Goal: Information Seeking & Learning: Learn about a topic

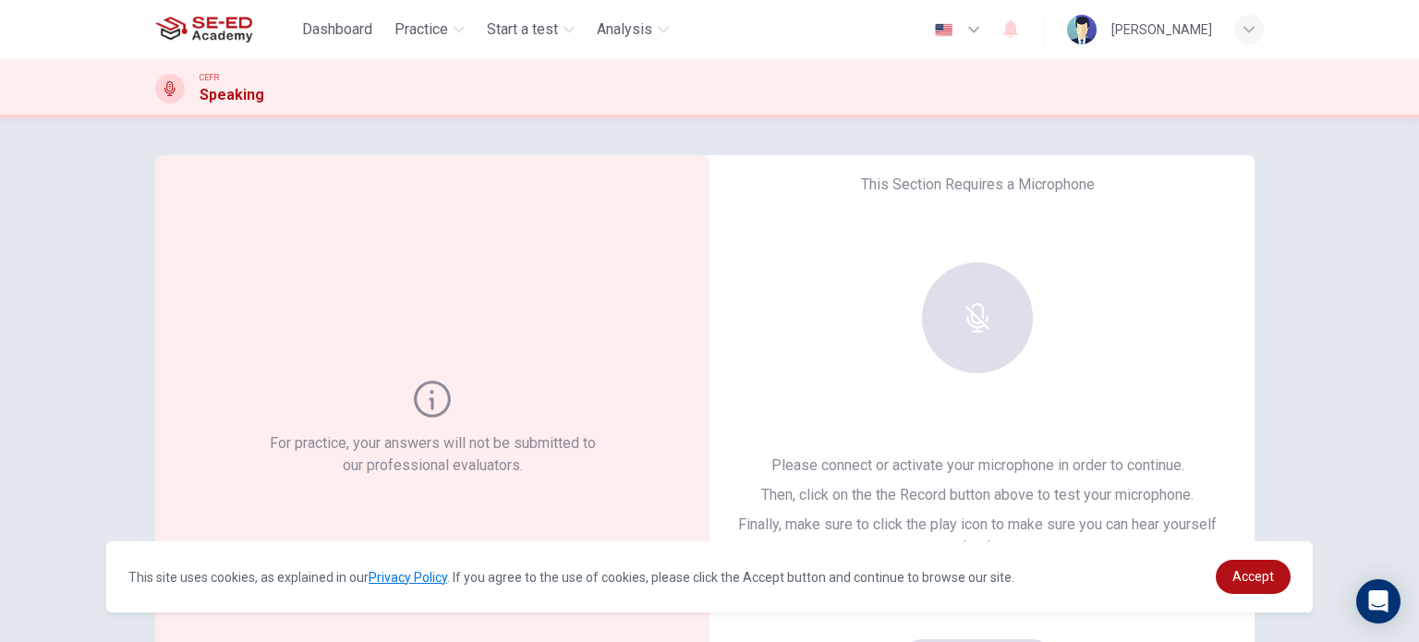
click at [92, 375] on div "For practice, your answers will not be submitted to our professional evaluators…" at bounding box center [709, 380] width 1419 height 524
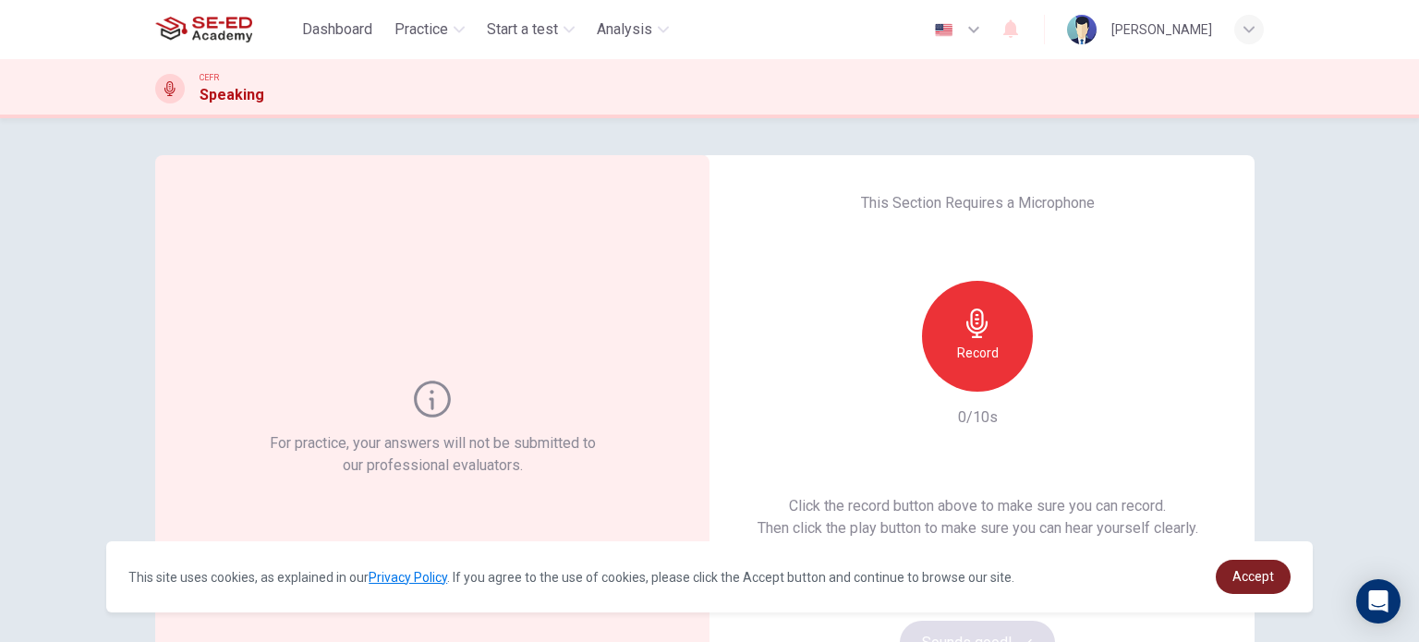
click at [1266, 578] on span "Accept" at bounding box center [1253, 576] width 42 height 15
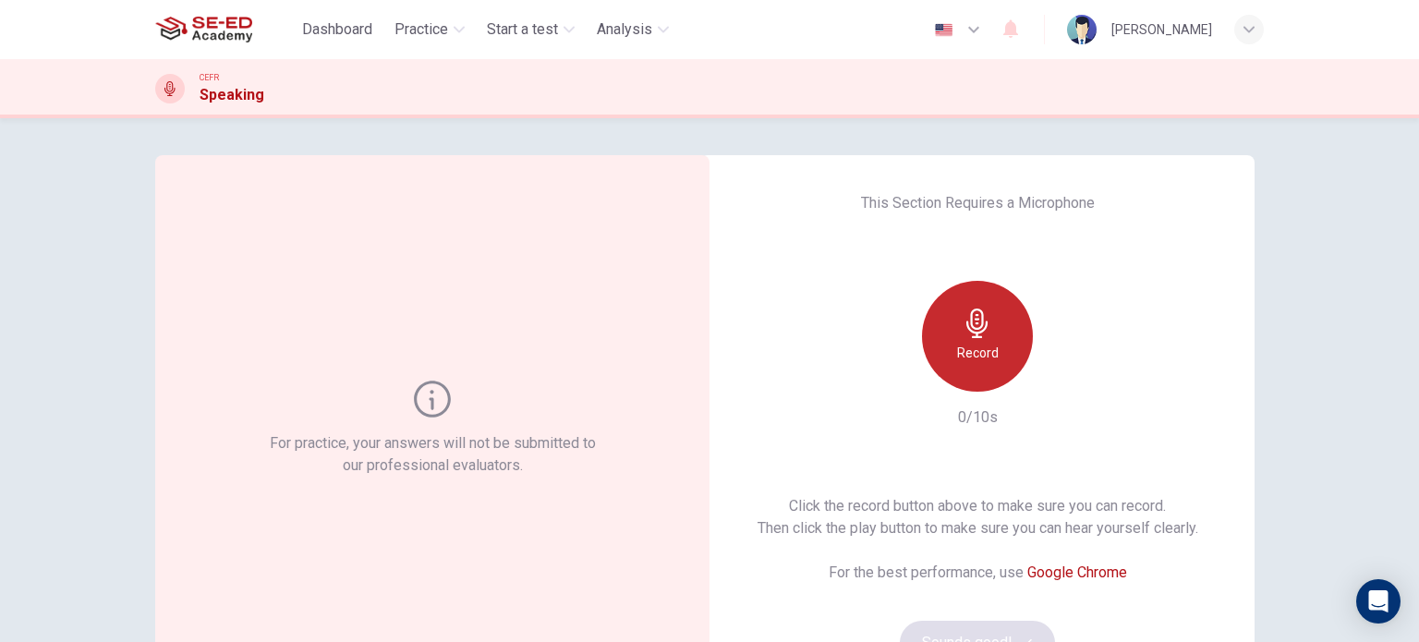
click at [984, 351] on h6 "Record" at bounding box center [978, 353] width 42 height 22
drag, startPoint x: 1408, startPoint y: 280, endPoint x: 1418, endPoint y: 374, distance: 94.8
click at [1418, 374] on div "For practice, your answers will not be submitted to our professional evaluators…" at bounding box center [709, 380] width 1419 height 524
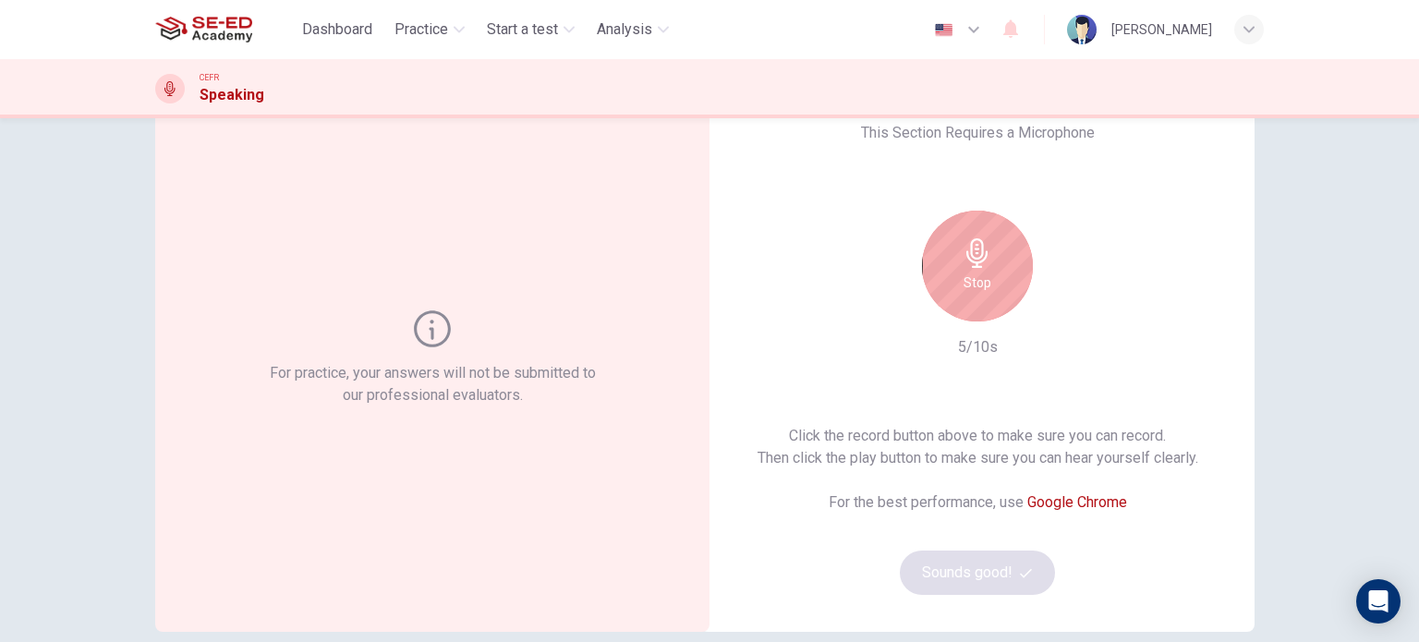
scroll to position [68, 0]
click at [981, 295] on div "Stop" at bounding box center [977, 267] width 111 height 111
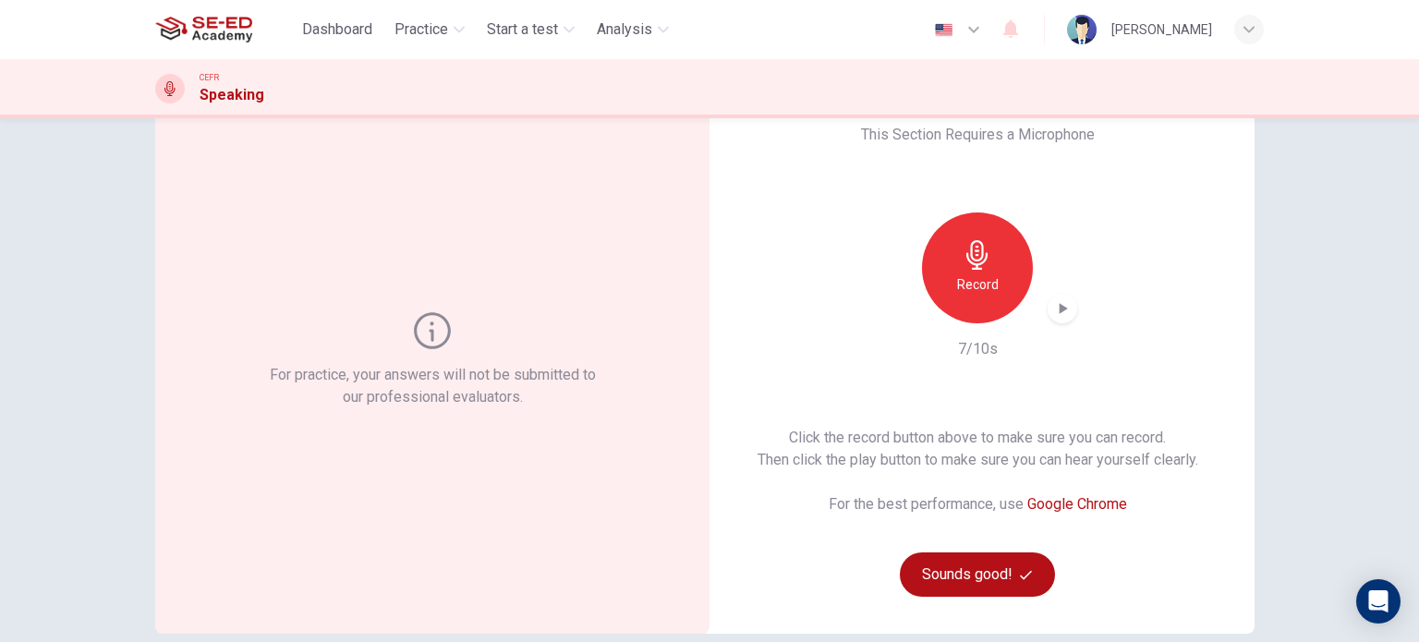
click at [1060, 310] on icon "button" at bounding box center [1064, 308] width 8 height 11
click at [1058, 309] on icon "button" at bounding box center [1062, 308] width 18 height 18
click at [1060, 309] on icon "button" at bounding box center [1064, 308] width 8 height 11
click at [1060, 311] on icon "button" at bounding box center [1064, 308] width 8 height 11
click at [994, 291] on div "Record" at bounding box center [977, 267] width 111 height 111
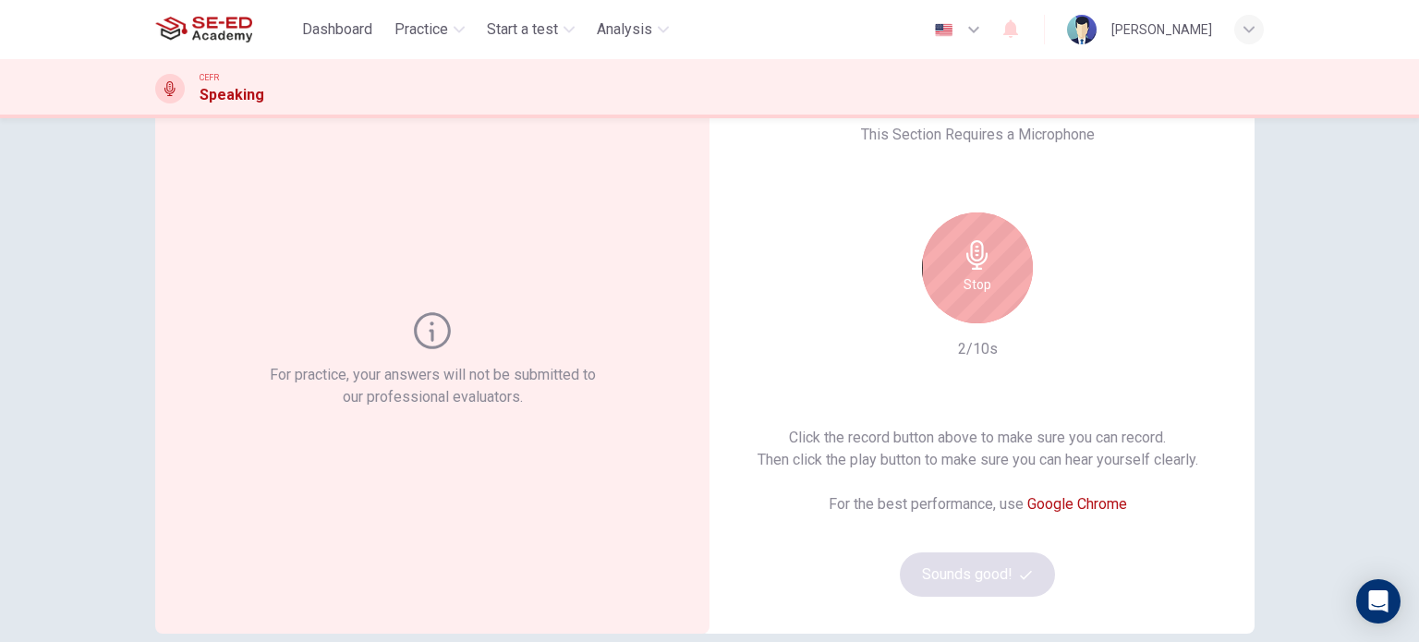
click at [982, 265] on icon "button" at bounding box center [978, 255] width 30 height 30
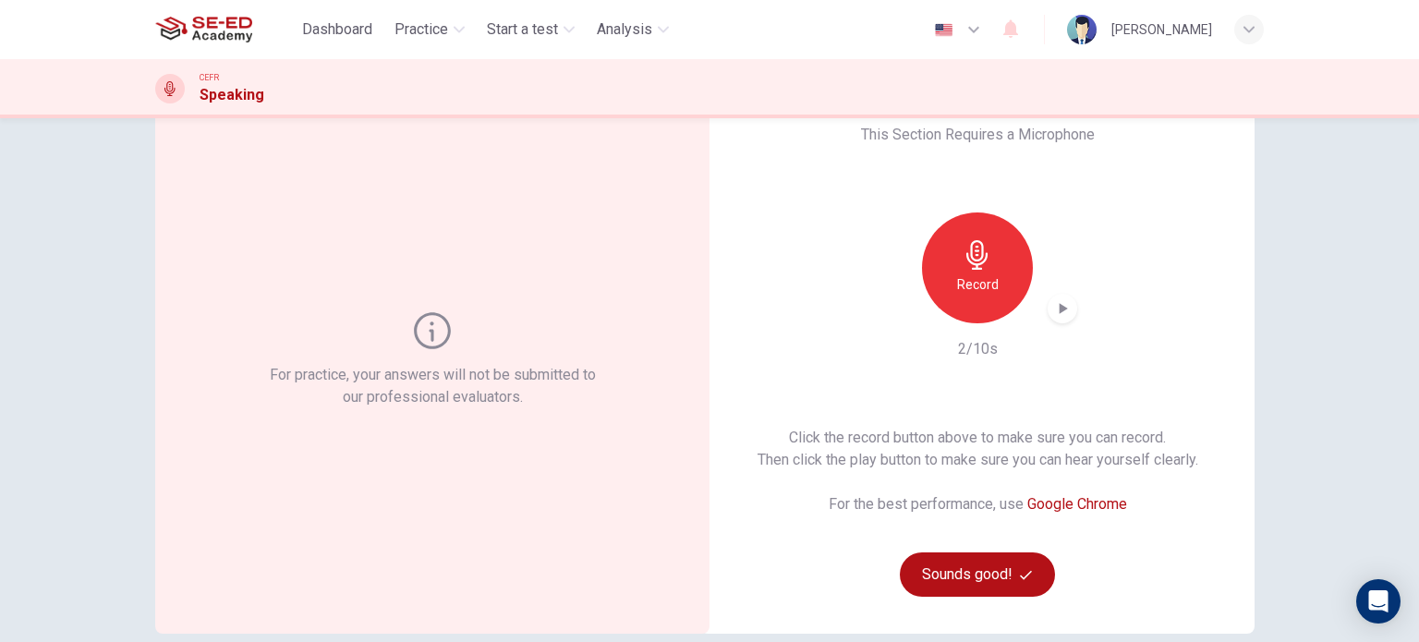
click at [1053, 320] on div "button" at bounding box center [1063, 309] width 30 height 30
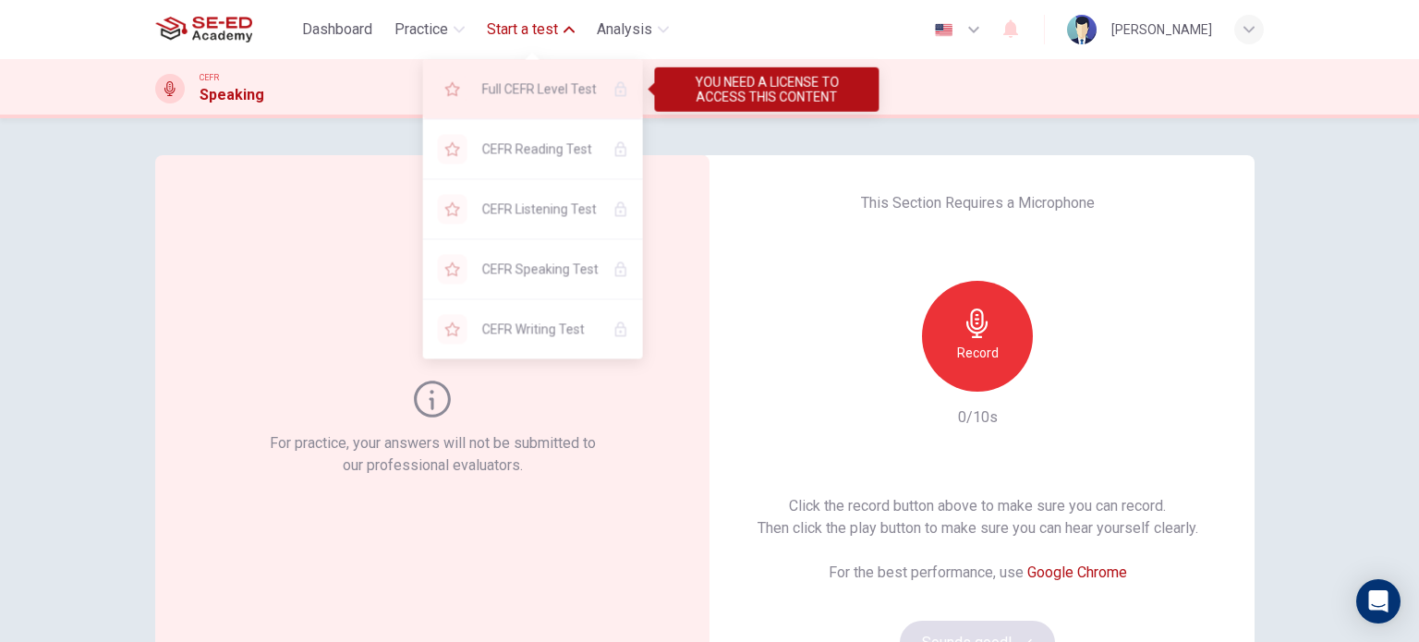
click at [551, 97] on span "Full CEFR Level Test" at bounding box center [540, 89] width 116 height 22
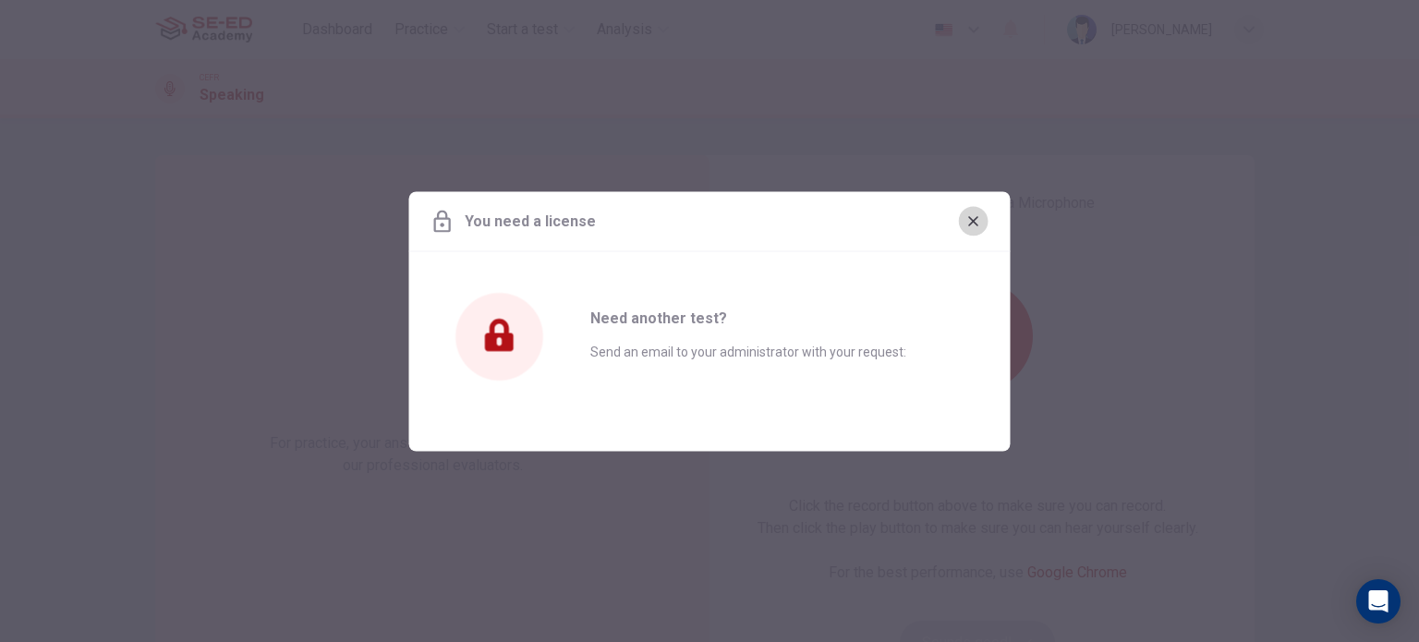
click at [984, 217] on button "button" at bounding box center [974, 221] width 30 height 30
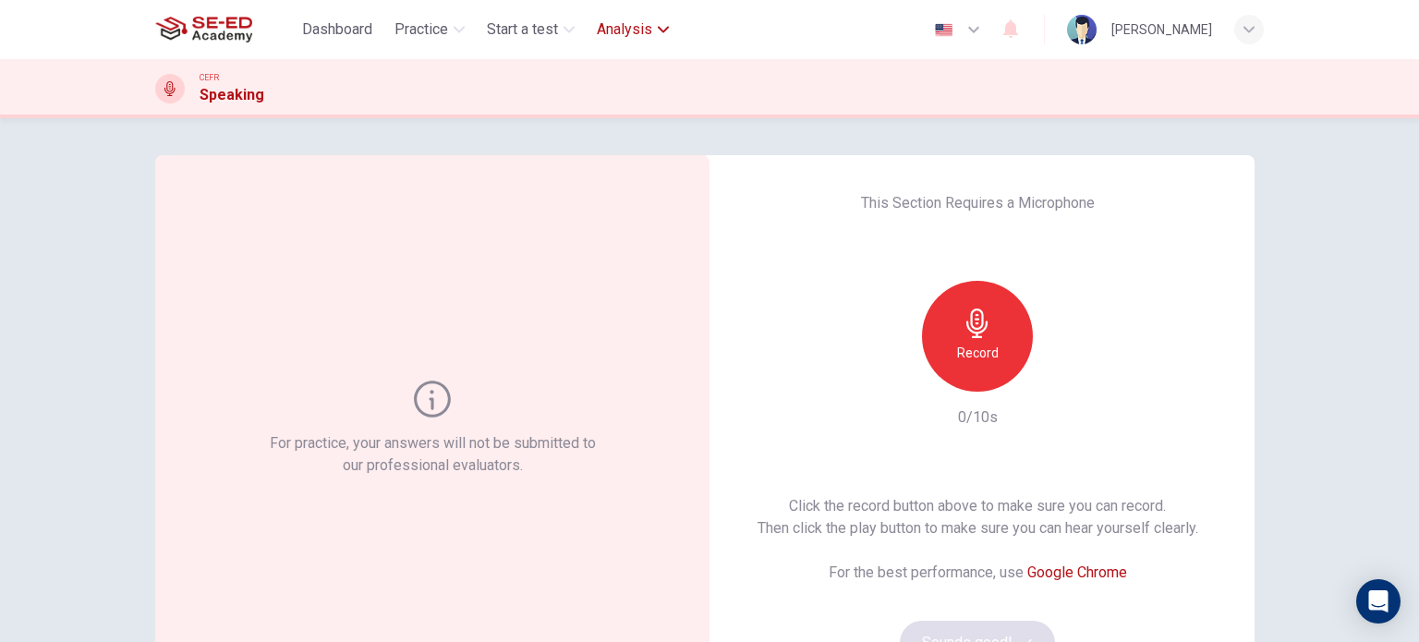
click at [654, 35] on button "Analysis" at bounding box center [632, 29] width 87 height 33
click at [331, 27] on span "Dashboard" at bounding box center [337, 29] width 70 height 22
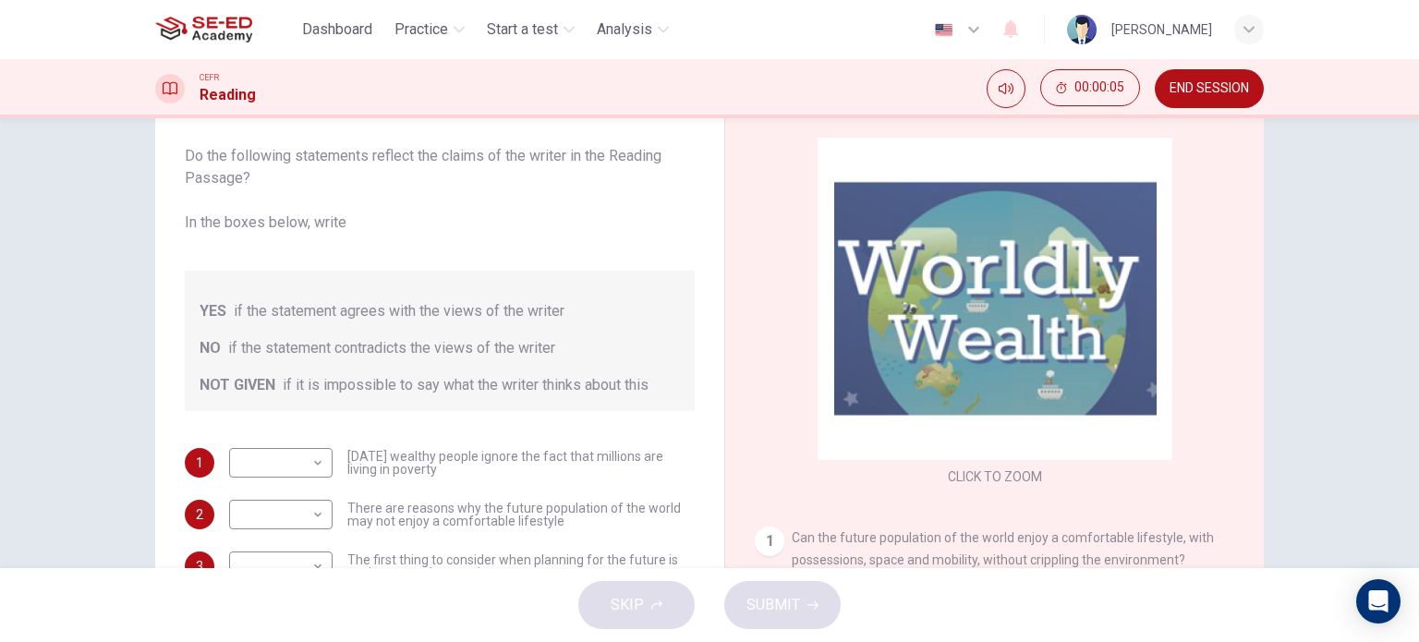
scroll to position [266, 0]
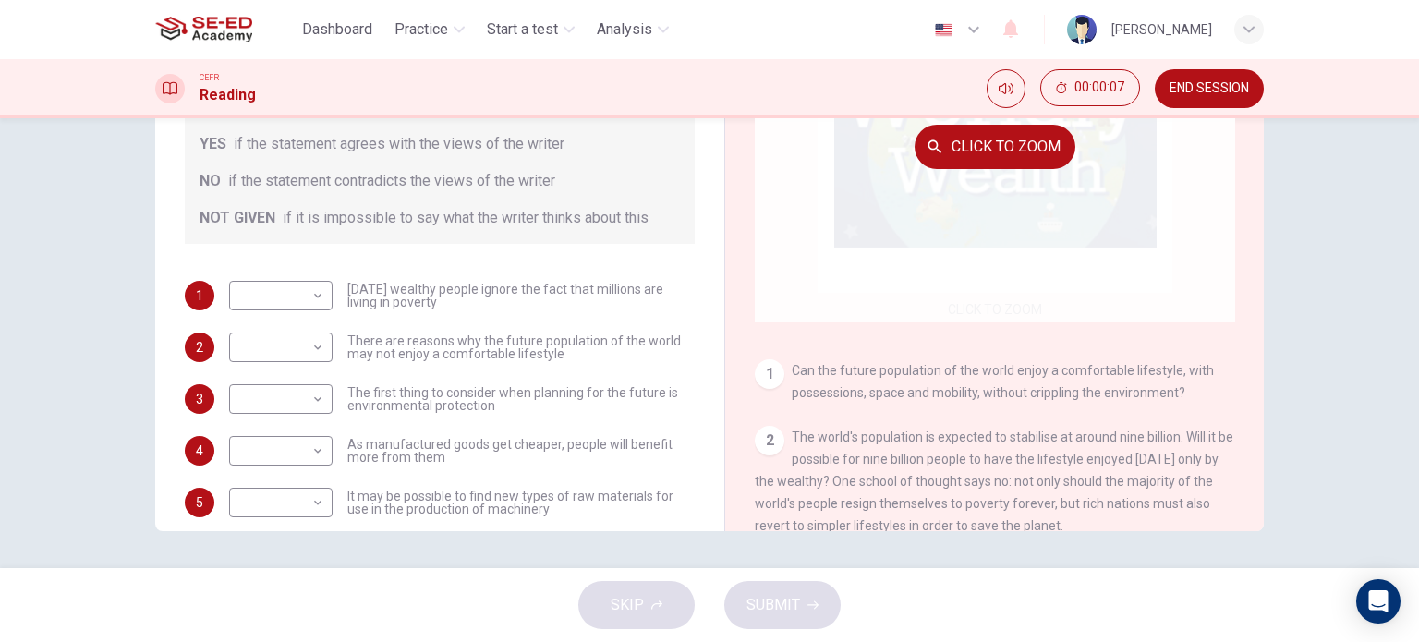
click at [986, 226] on div "Click to Zoom" at bounding box center [995, 146] width 480 height 352
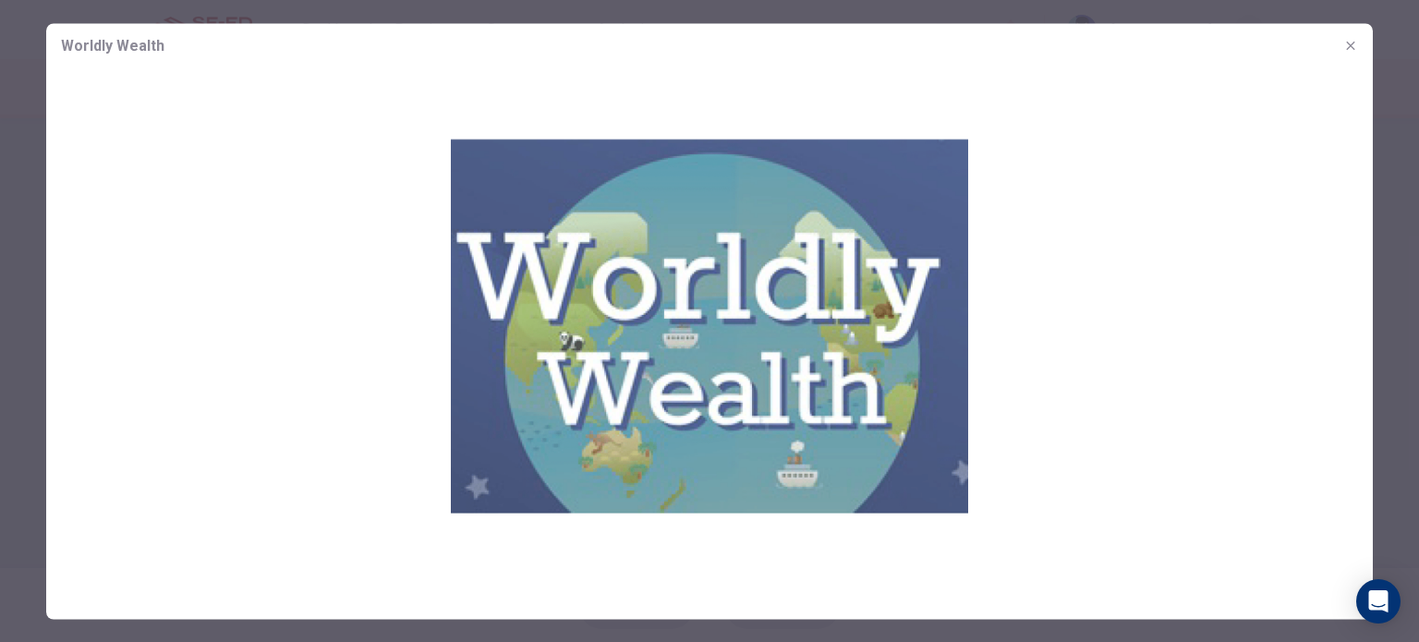
drag, startPoint x: 552, startPoint y: 303, endPoint x: 566, endPoint y: 186, distance: 118.1
click at [566, 186] on img at bounding box center [709, 325] width 1326 height 517
drag, startPoint x: 916, startPoint y: 357, endPoint x: 956, endPoint y: 184, distance: 177.2
click at [956, 184] on img at bounding box center [709, 325] width 1326 height 517
click at [1343, 42] on icon "button" at bounding box center [1350, 45] width 15 height 15
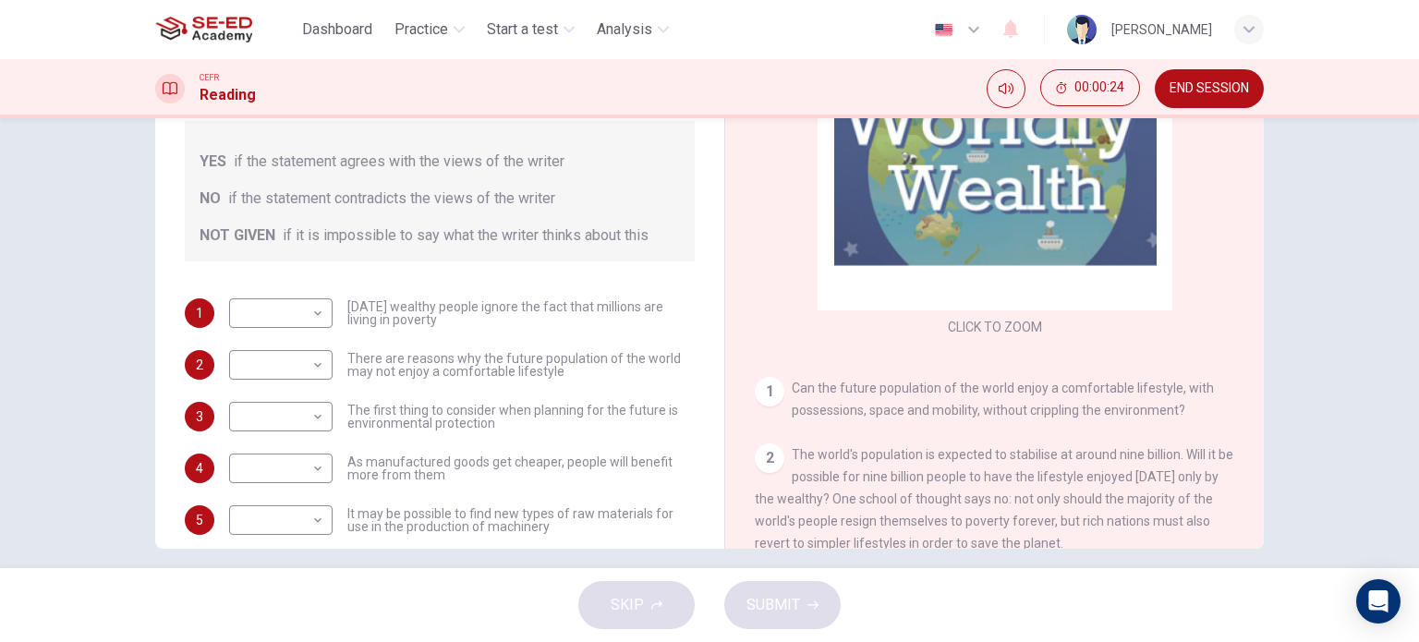
scroll to position [251, 0]
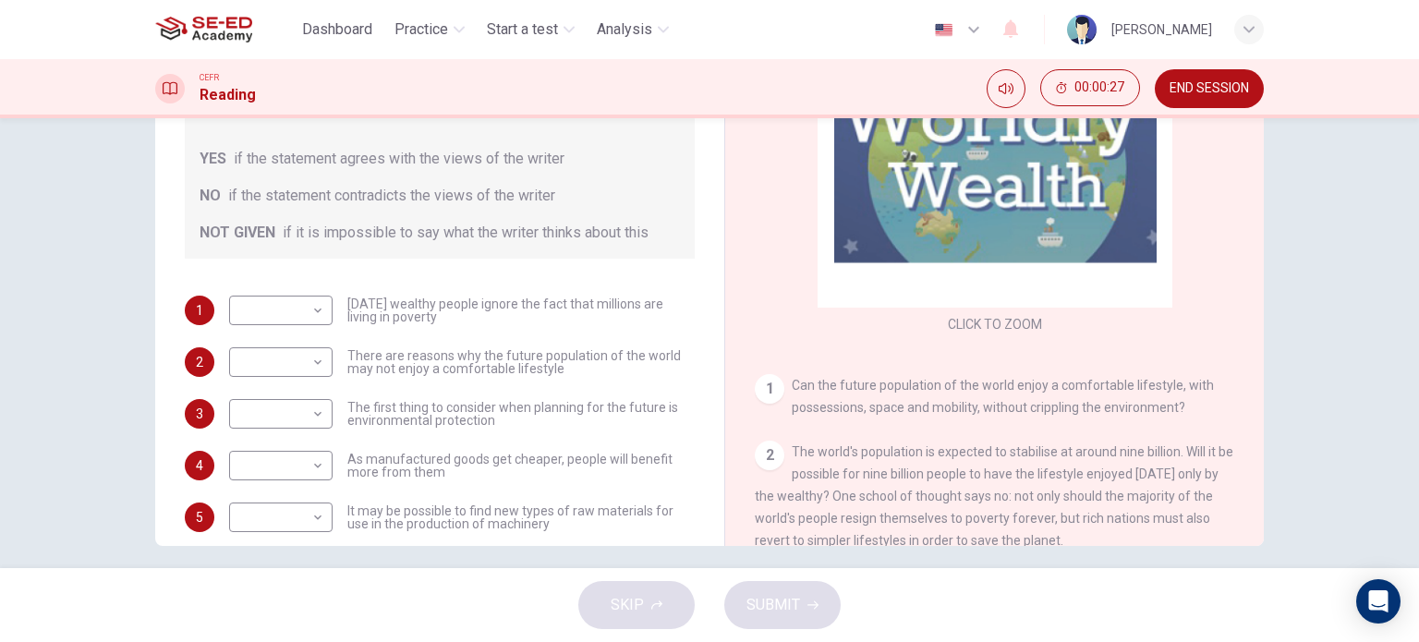
drag, startPoint x: 1256, startPoint y: 132, endPoint x: 1260, endPoint y: 197, distance: 64.8
click at [1260, 202] on div "Questions 1 - 6 Do the following statements reflect the claims of the writer in…" at bounding box center [710, 225] width 1168 height 642
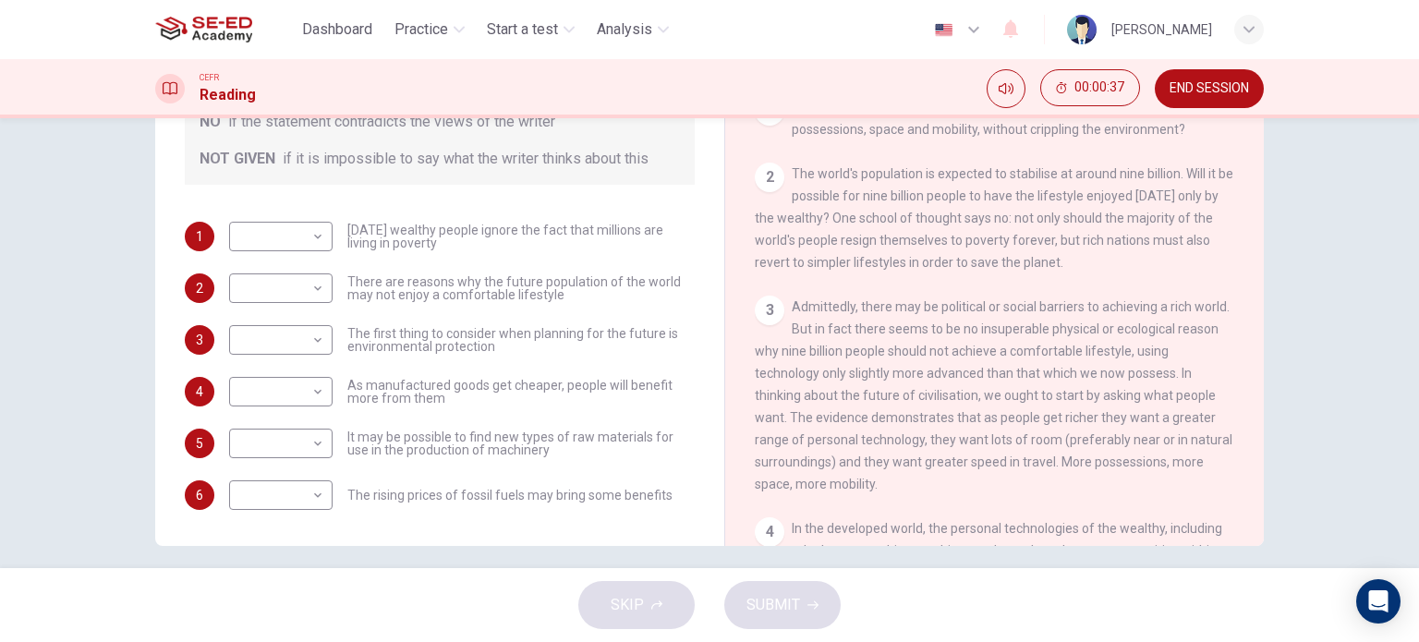
scroll to position [0, 0]
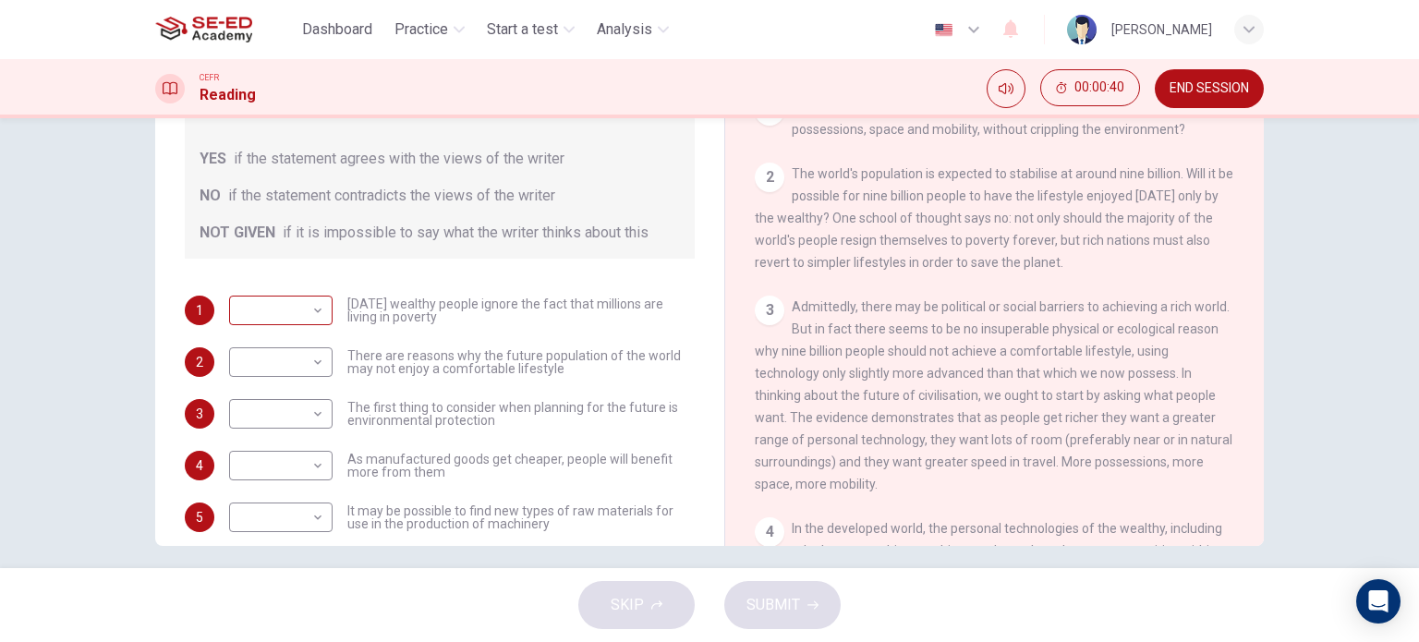
click at [308, 317] on body "This site uses cookies, as explained in our Privacy Policy . If you agree to th…" at bounding box center [709, 321] width 1419 height 642
click at [1024, 300] on div at bounding box center [709, 321] width 1419 height 642
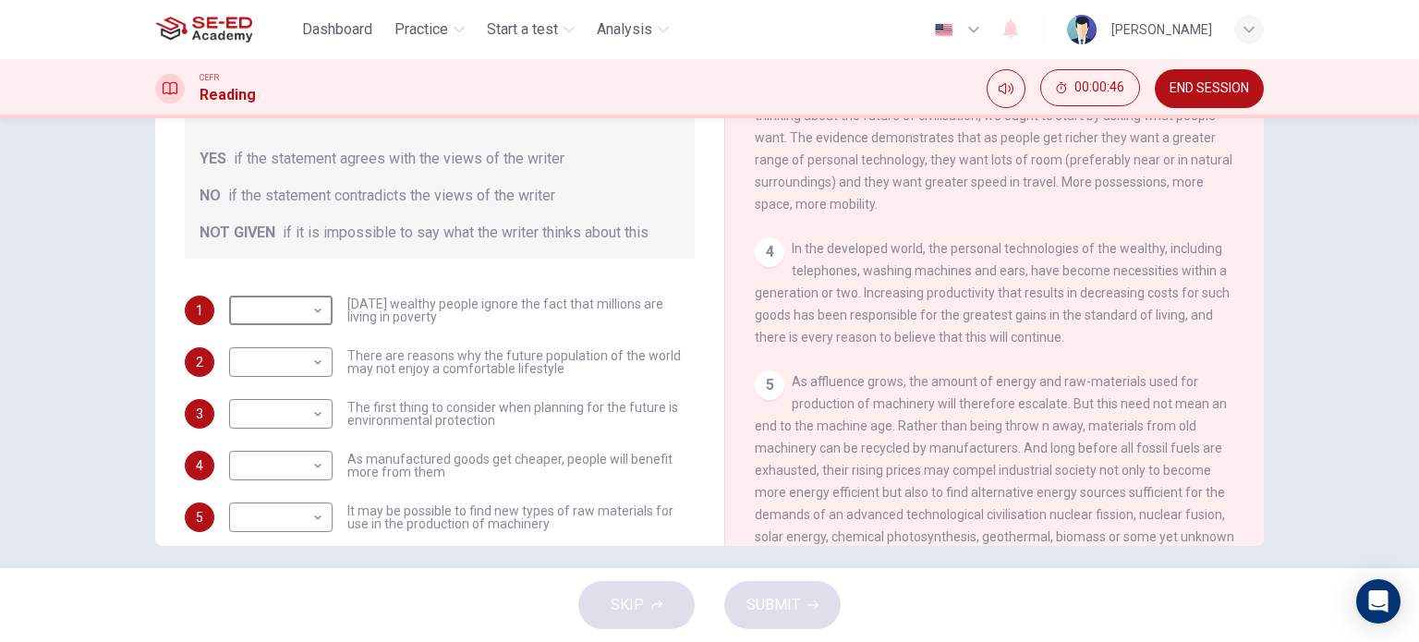
scroll to position [466, 0]
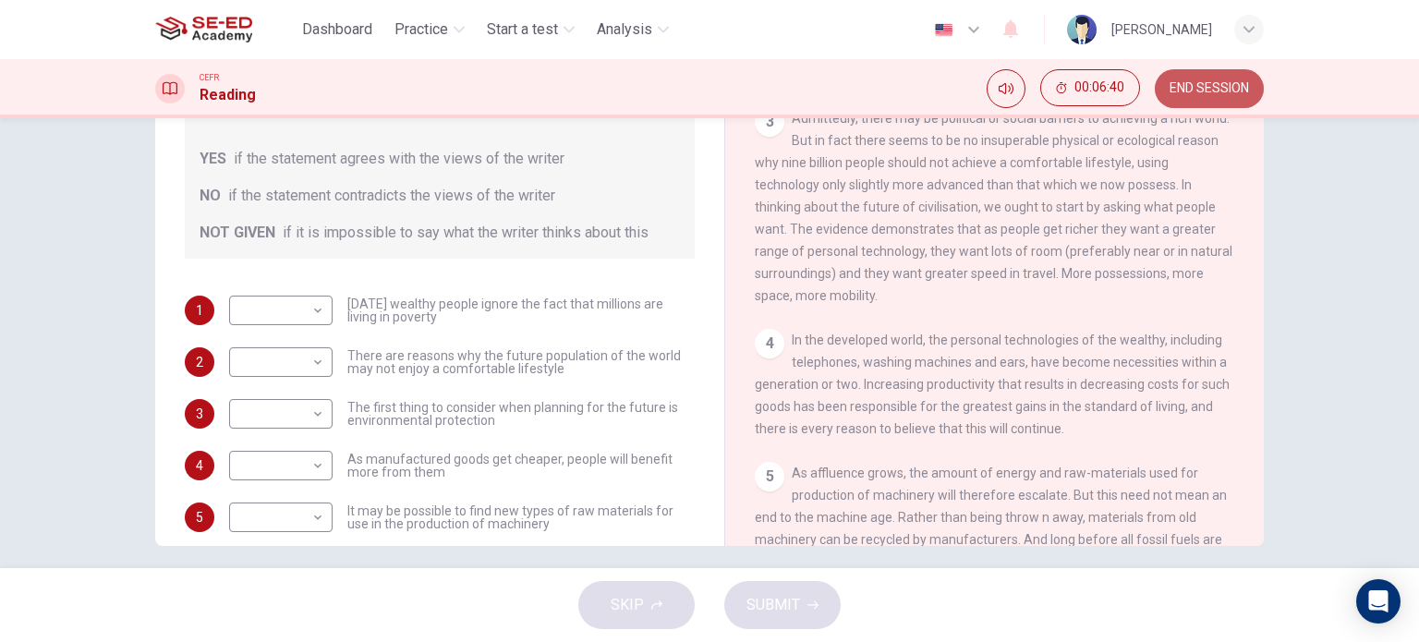
click at [1197, 92] on span "END SESSION" at bounding box center [1208, 88] width 79 height 15
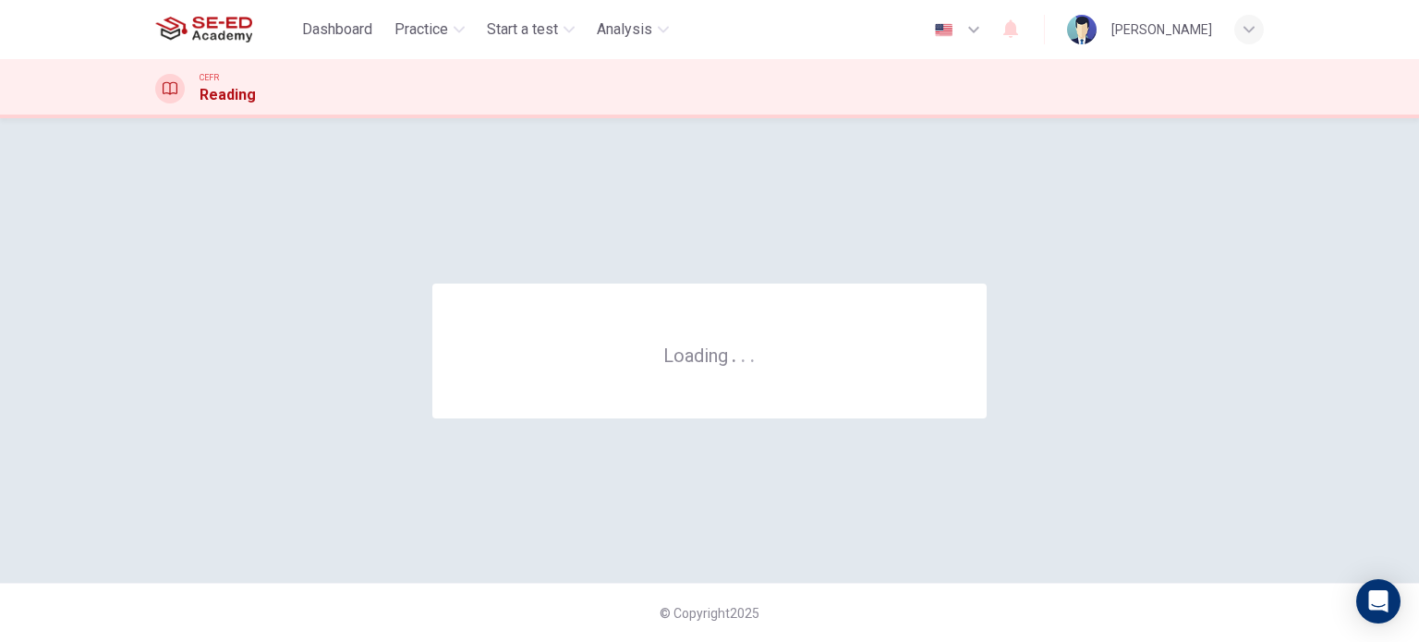
scroll to position [0, 0]
